Goal: Task Accomplishment & Management: Use online tool/utility

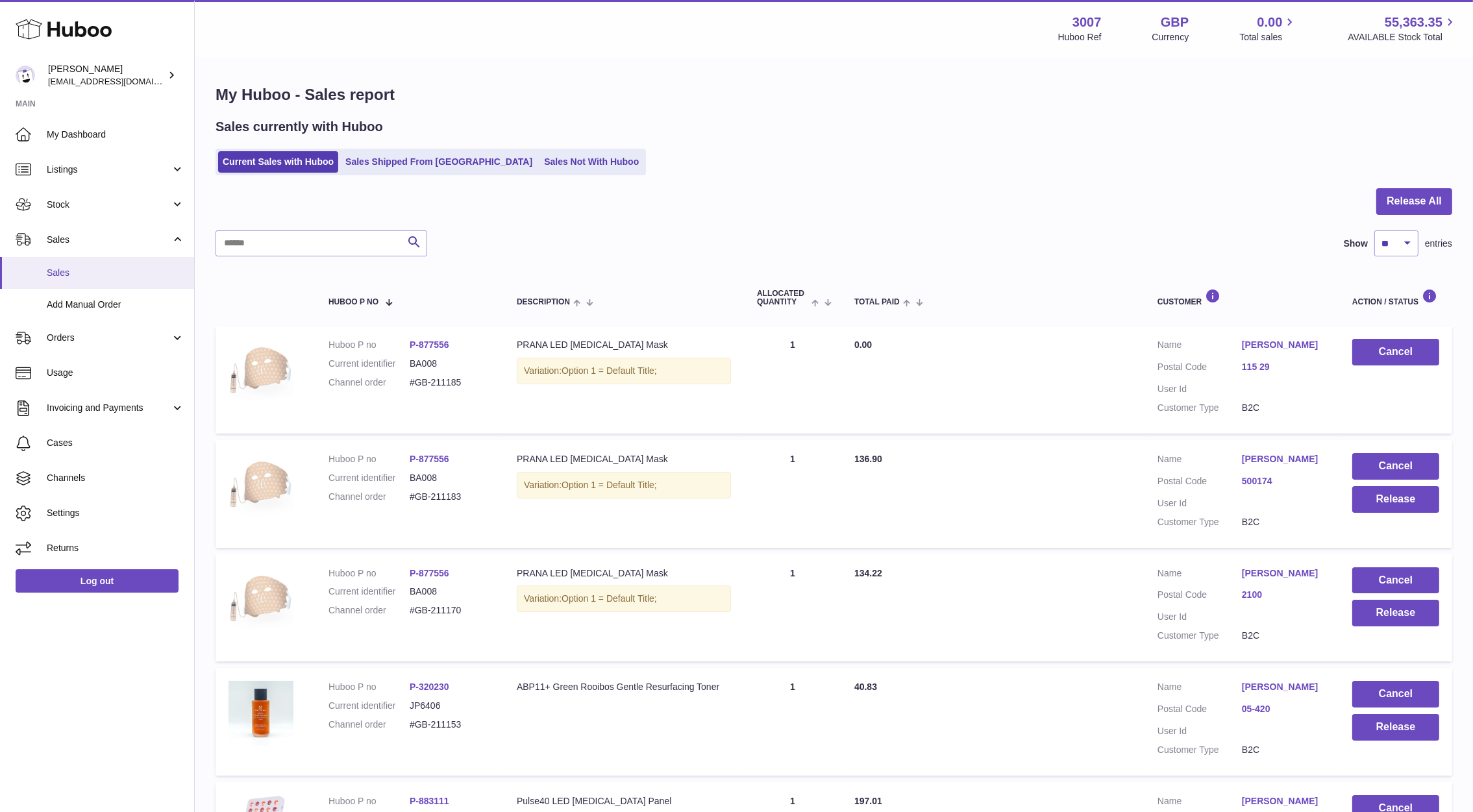
click at [87, 267] on span "Sales" at bounding box center [115, 272] width 137 height 12
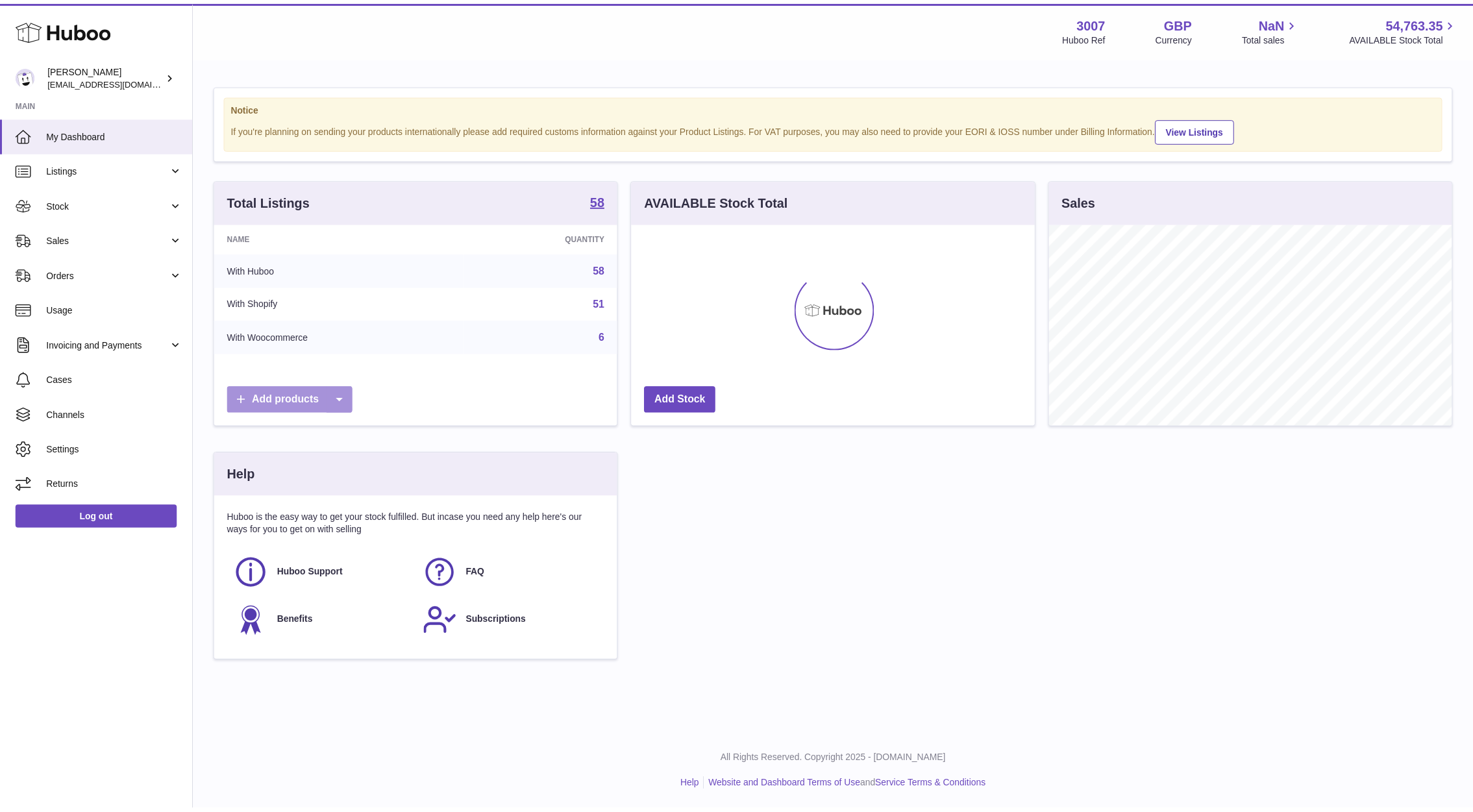
scroll to position [202, 407]
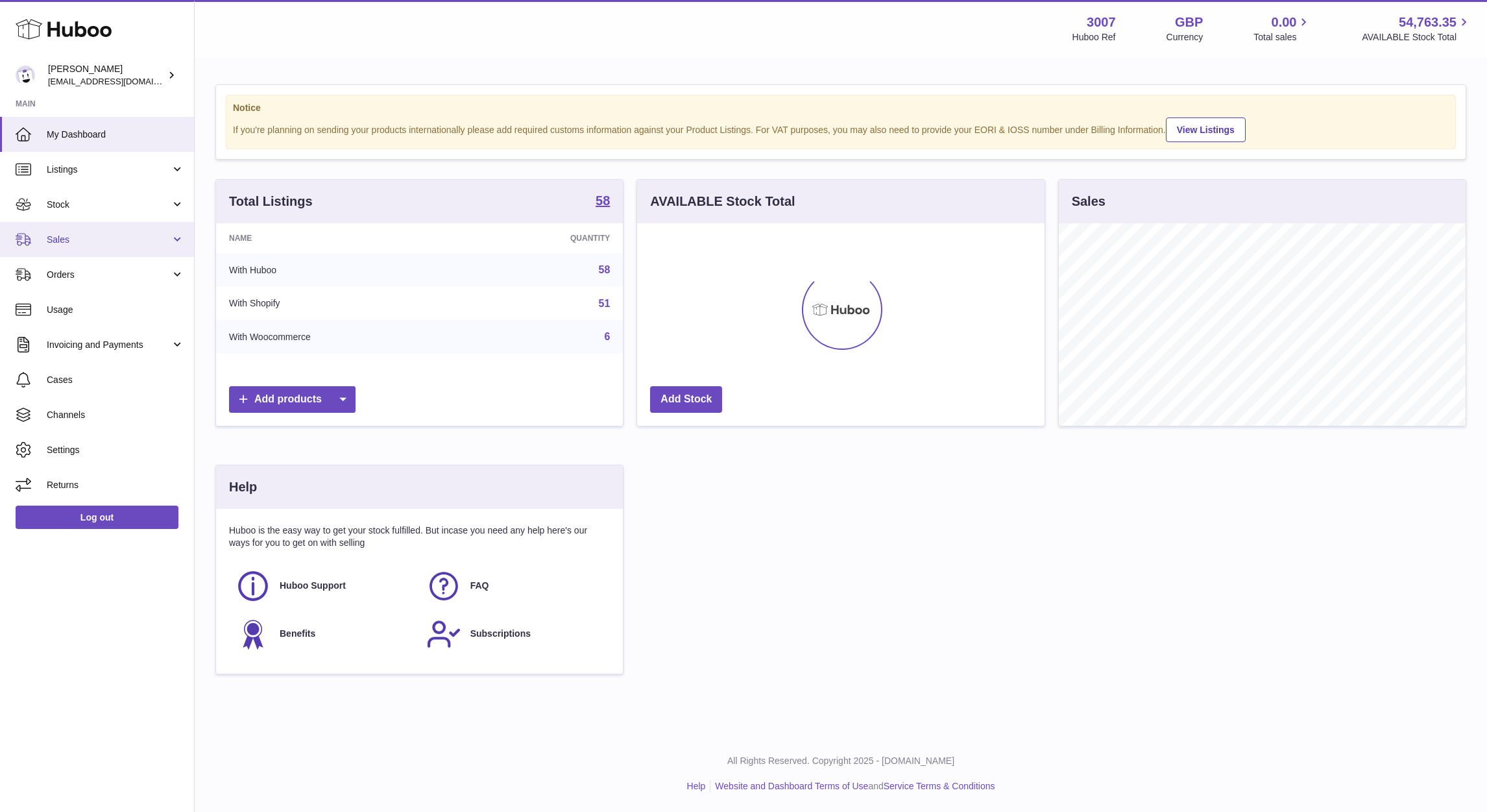
click at [50, 252] on link "Sales" at bounding box center [97, 240] width 194 height 35
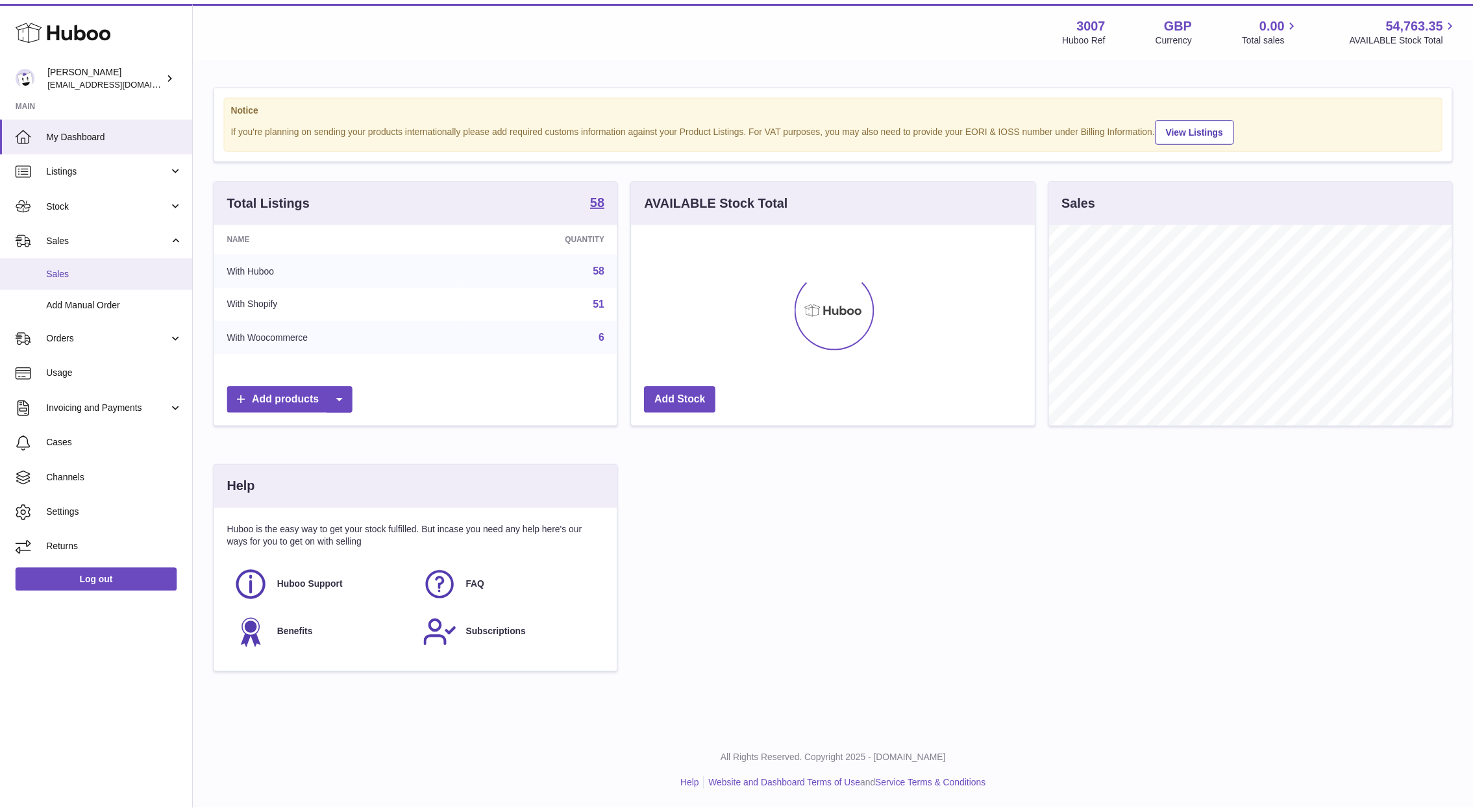
scroll to position [648594, 648744]
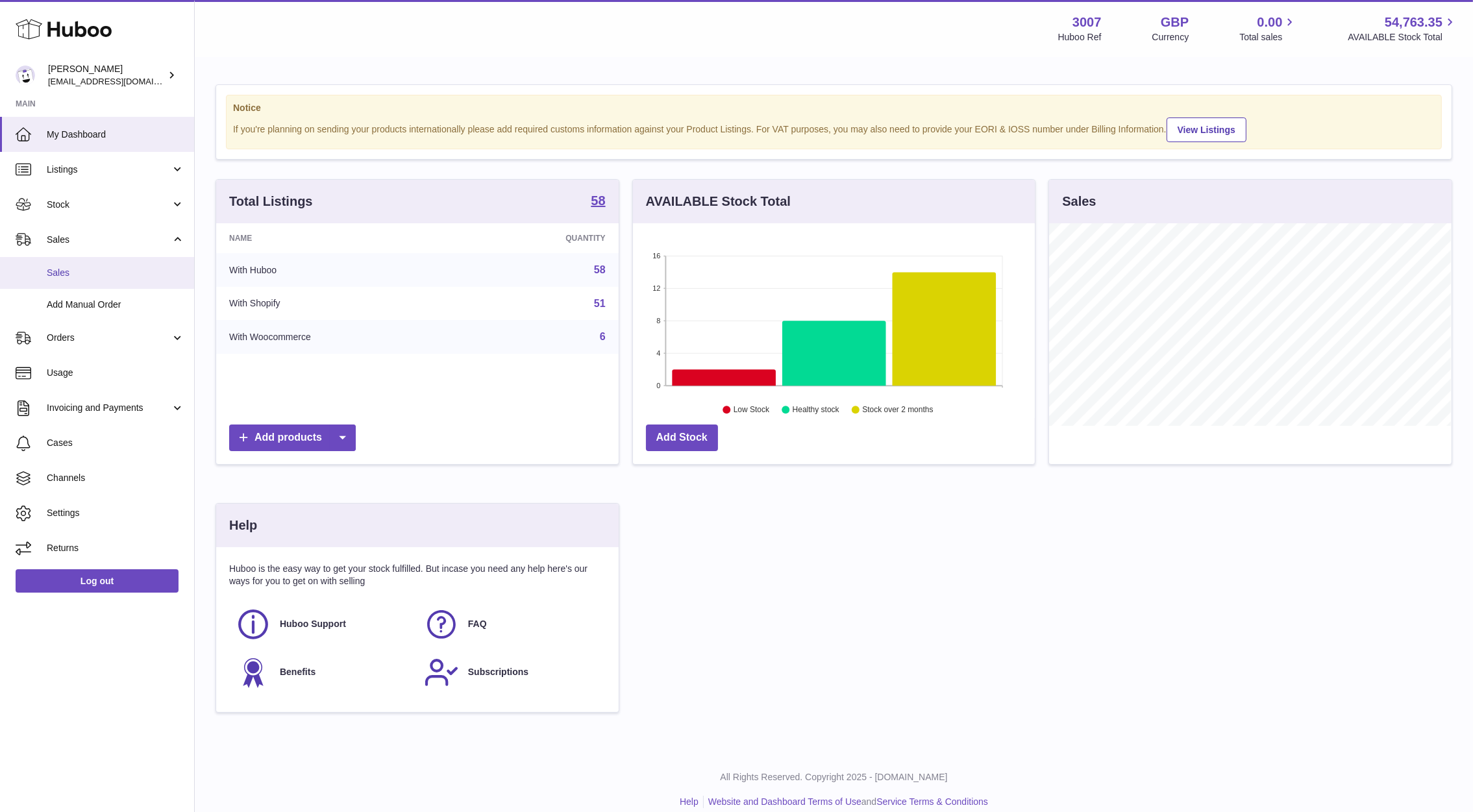
click at [65, 269] on span "Sales" at bounding box center [115, 272] width 137 height 12
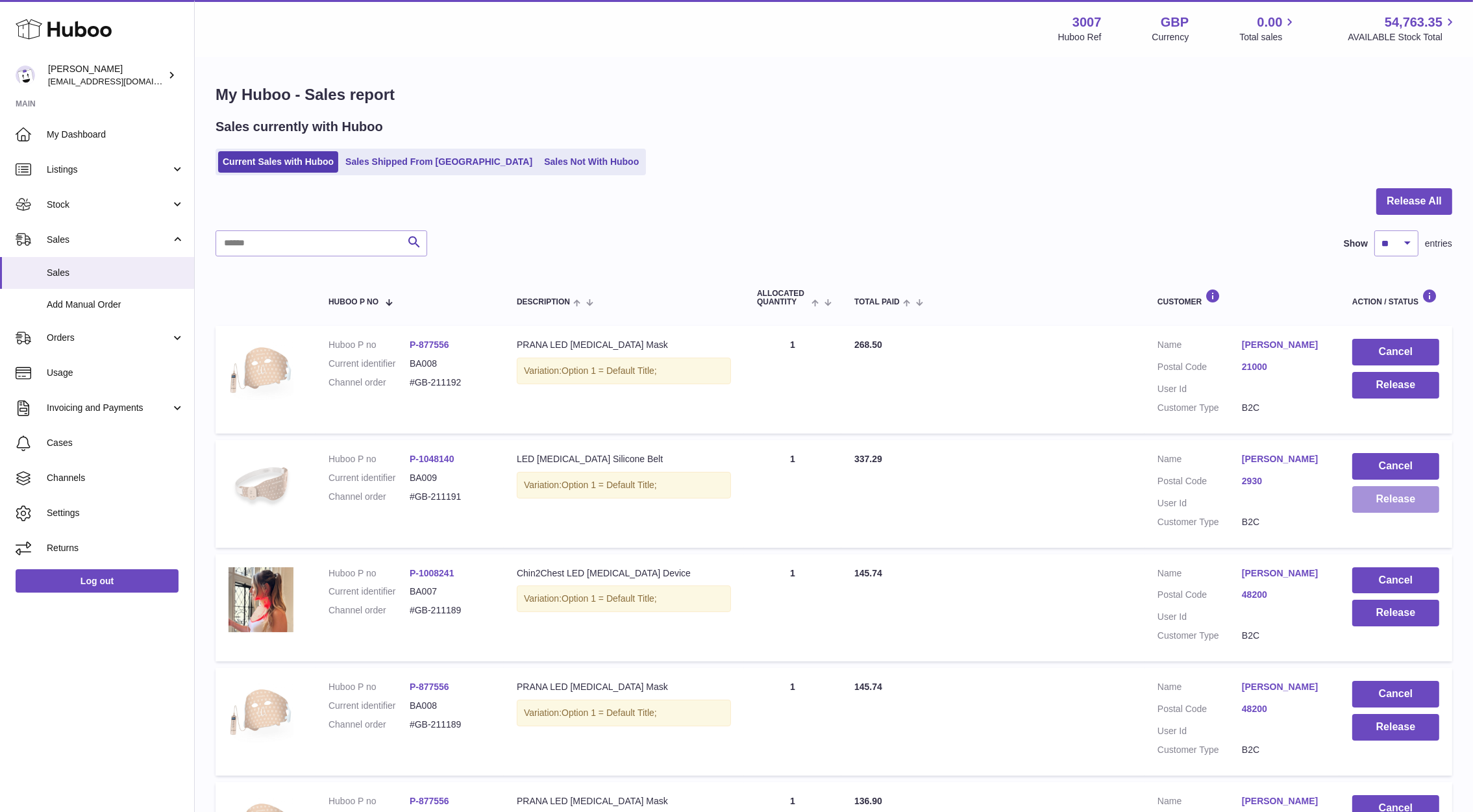
click at [1420, 499] on button "Release" at bounding box center [1395, 498] width 87 height 27
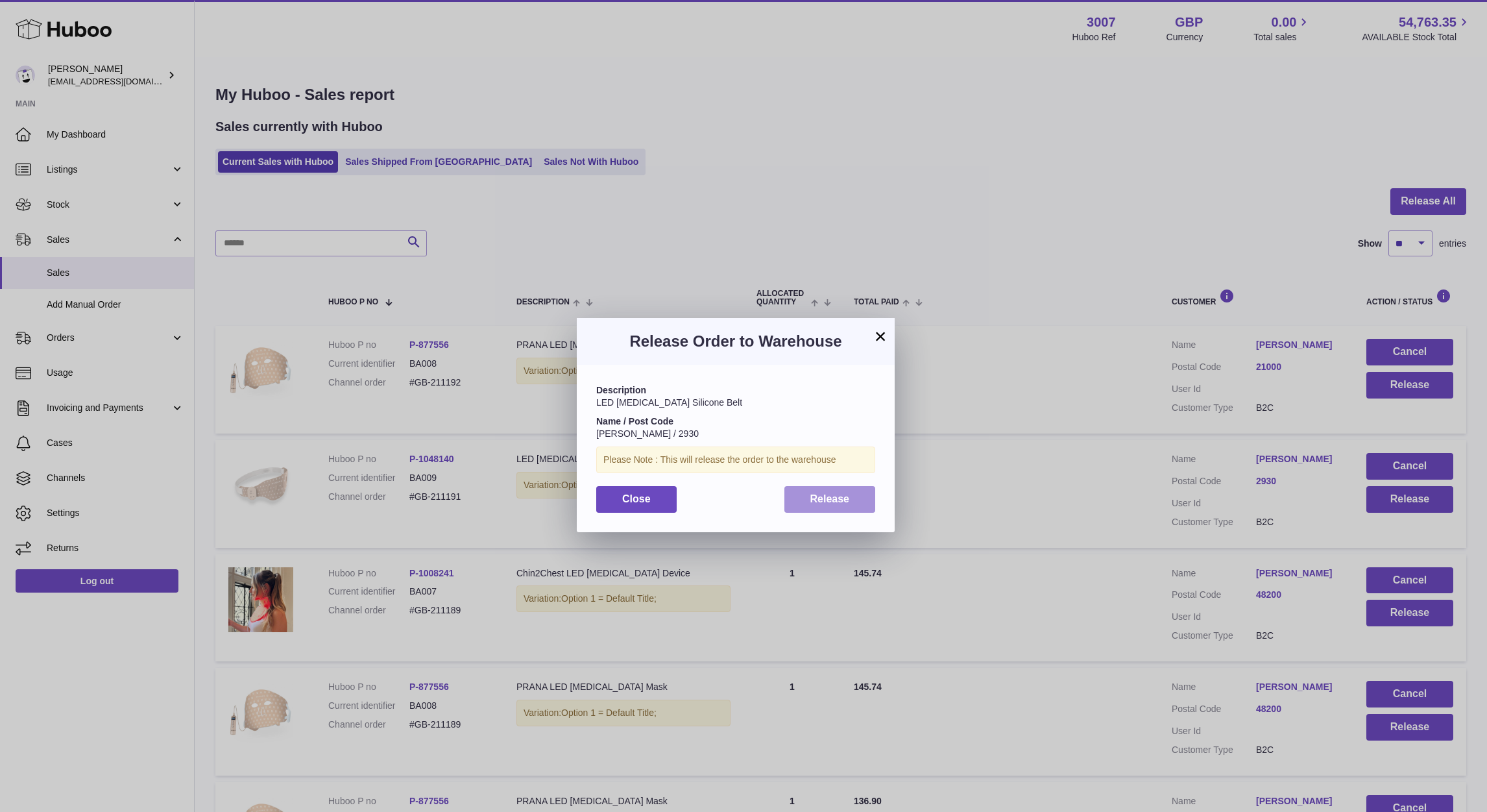
click at [840, 503] on span "Release" at bounding box center [829, 498] width 39 height 11
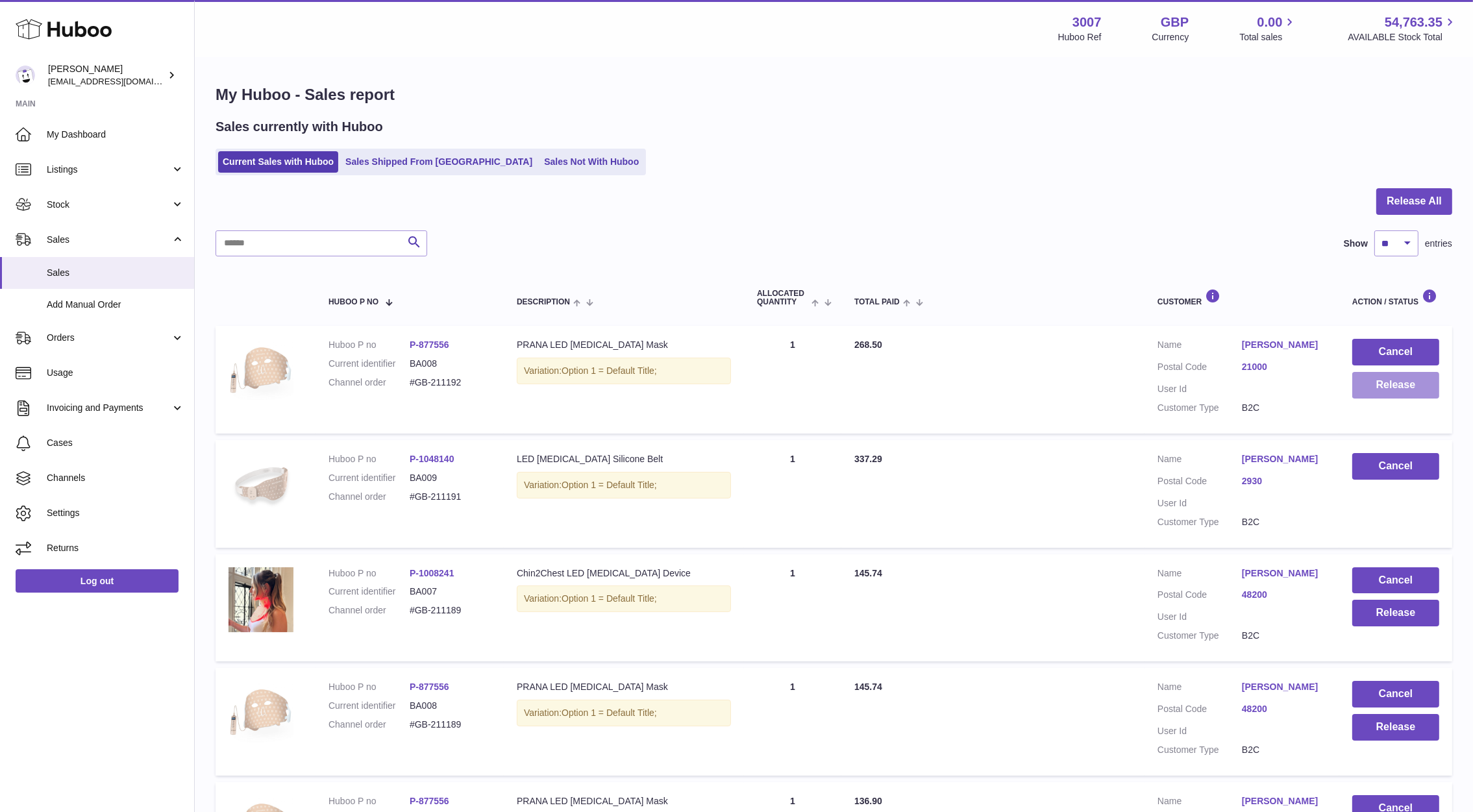
click at [1378, 378] on button "Release" at bounding box center [1395, 385] width 87 height 27
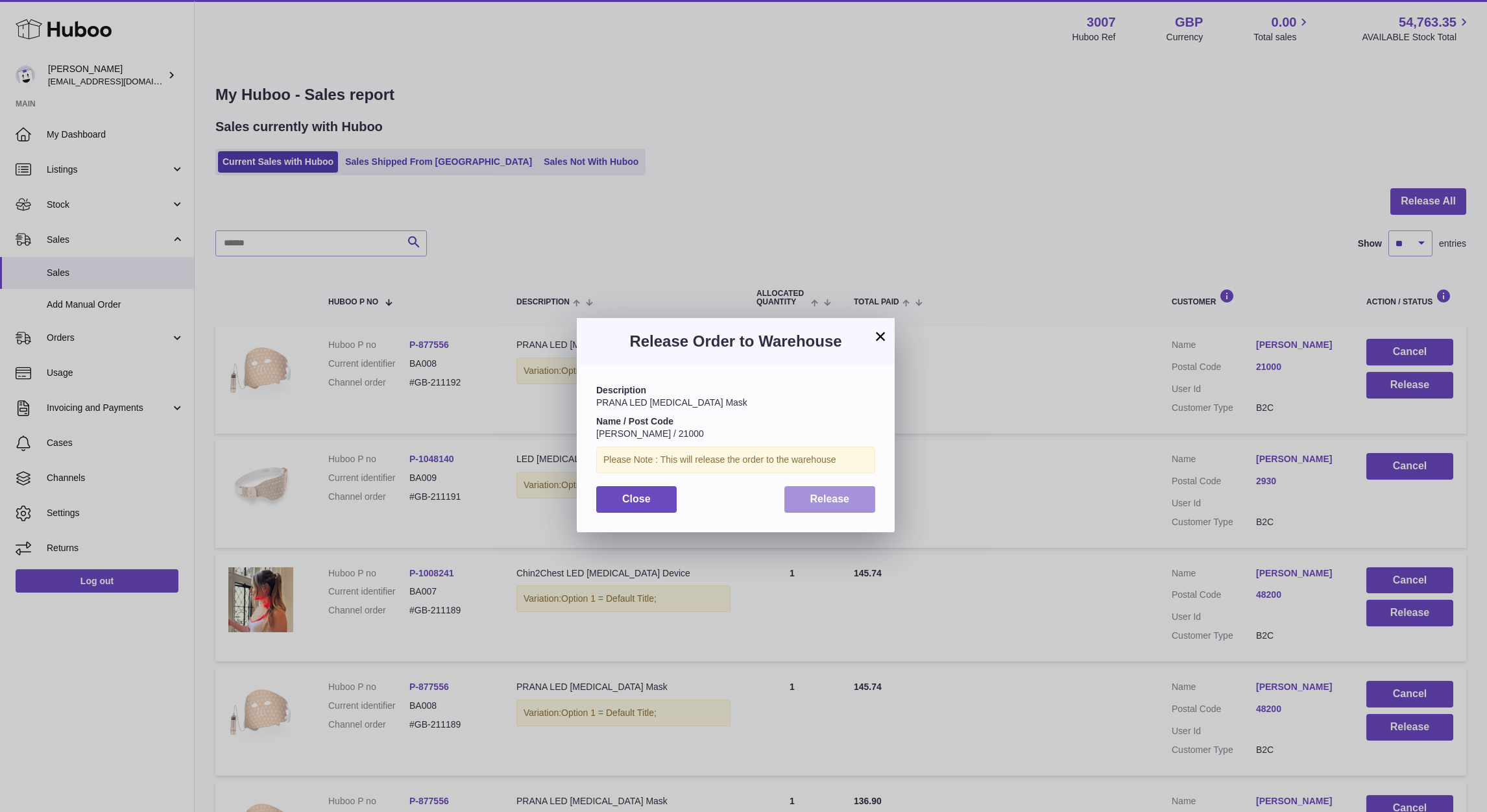
click at [857, 505] on button "Release" at bounding box center [830, 498] width 91 height 27
